Goal: Navigation & Orientation: Find specific page/section

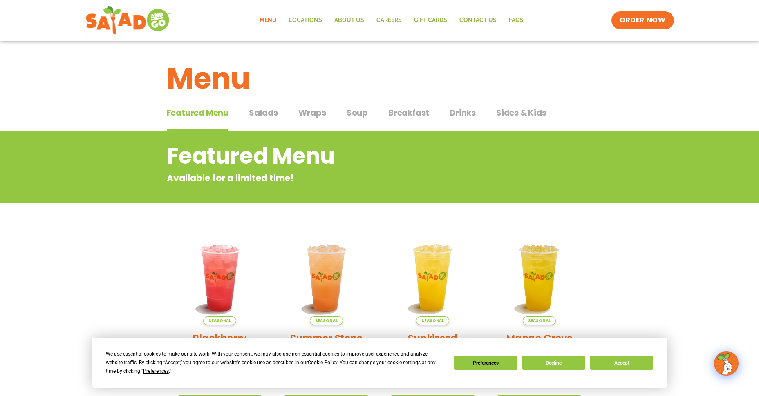
click at [264, 112] on span "Salads" at bounding box center [263, 113] width 29 height 12
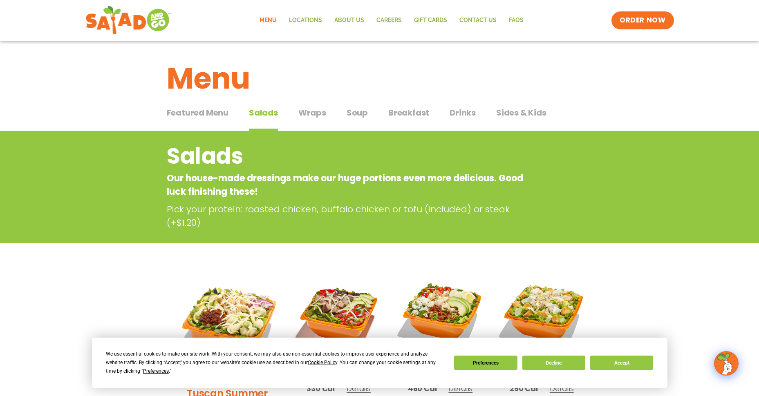
click at [217, 113] on span "Featured Menu" at bounding box center [198, 113] width 62 height 12
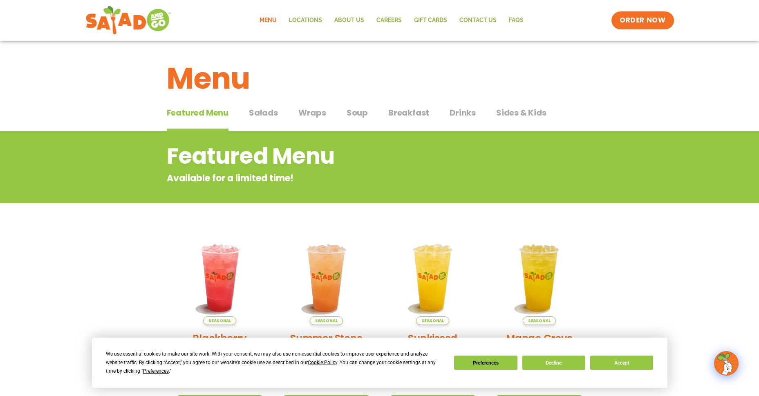
click at [313, 114] on span "Wraps" at bounding box center [312, 113] width 28 height 12
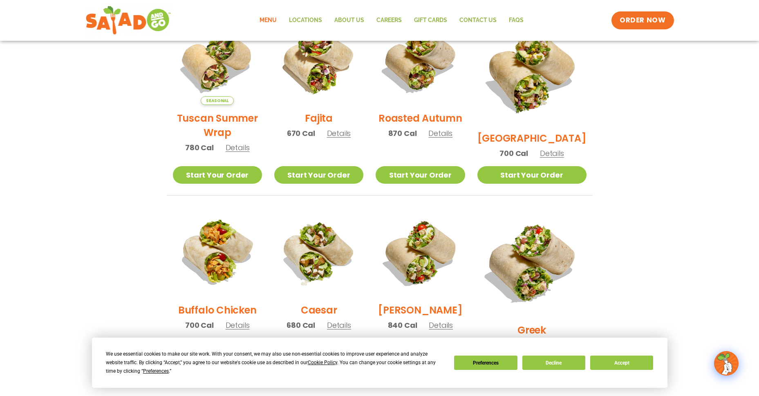
scroll to position [245, 0]
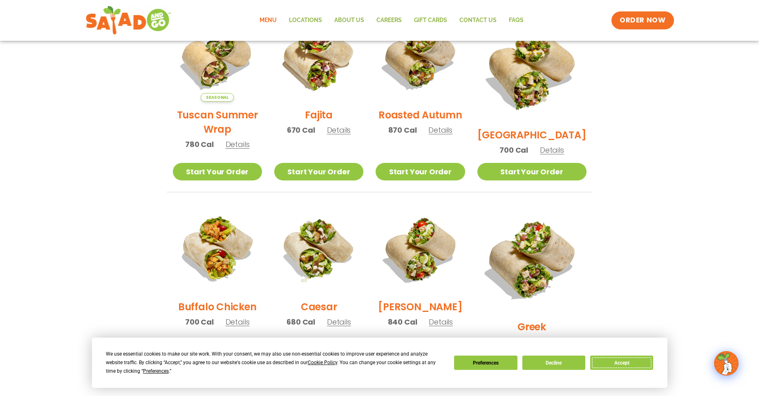
click at [627, 361] on button "Accept" at bounding box center [621, 363] width 63 height 14
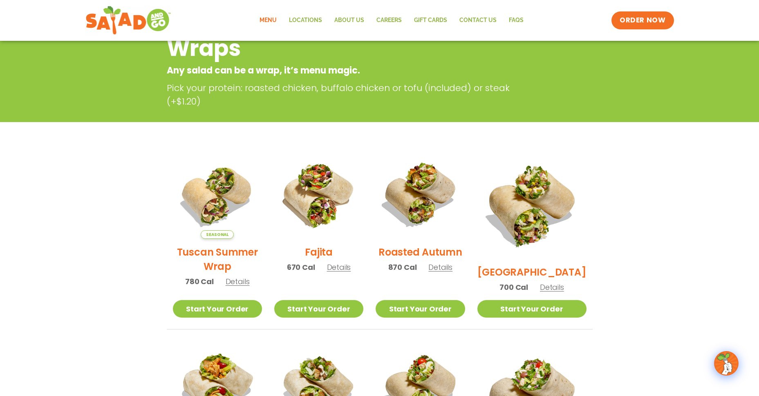
scroll to position [123, 0]
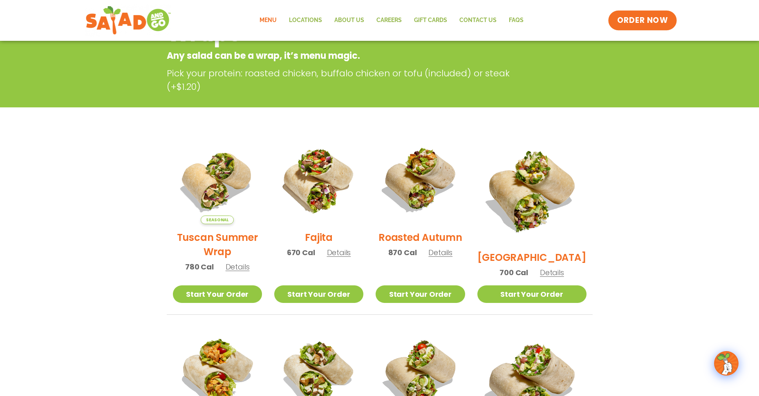
click at [641, 20] on span "ORDER NOW" at bounding box center [642, 20] width 51 height 11
